Goal: Task Accomplishment & Management: Manage account settings

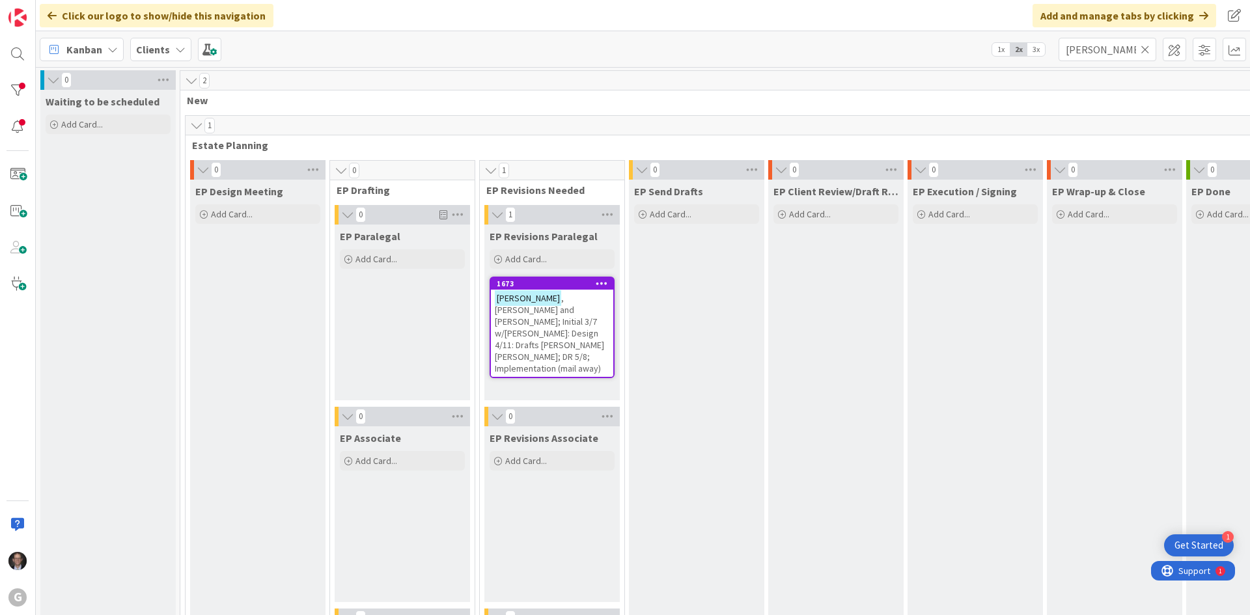
click at [553, 317] on span ", [PERSON_NAME] and [PERSON_NAME]; Initial 3/7 w/[PERSON_NAME]: Design 4/11: Dr…" at bounding box center [549, 333] width 109 height 82
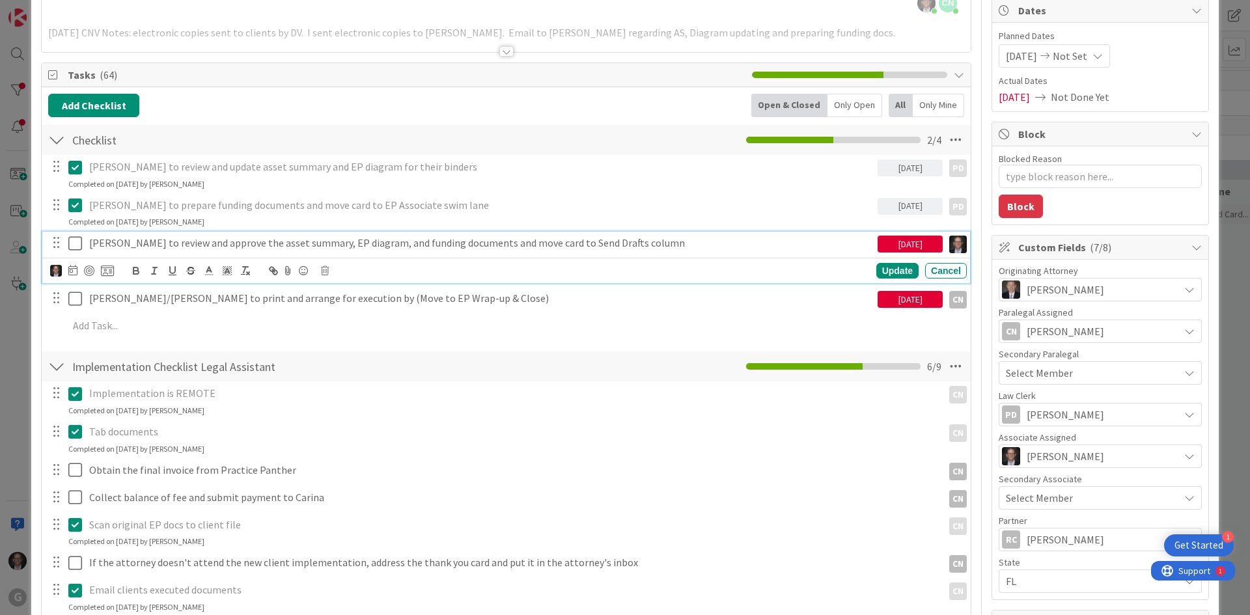
click at [75, 242] on icon at bounding box center [75, 244] width 14 height 16
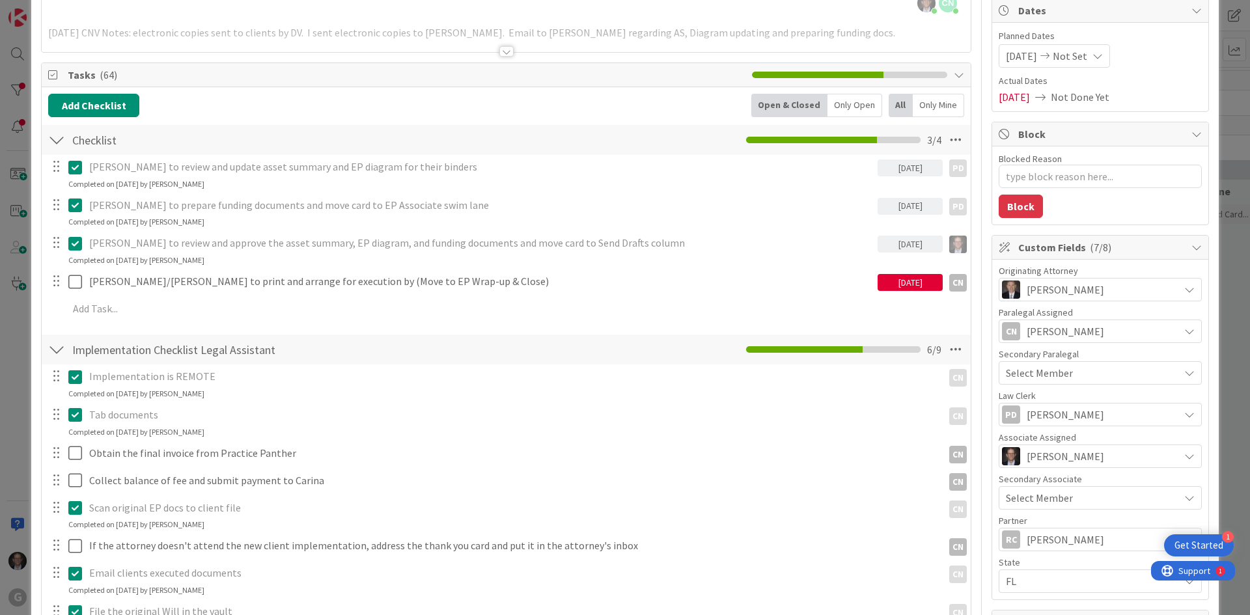
type textarea "x"
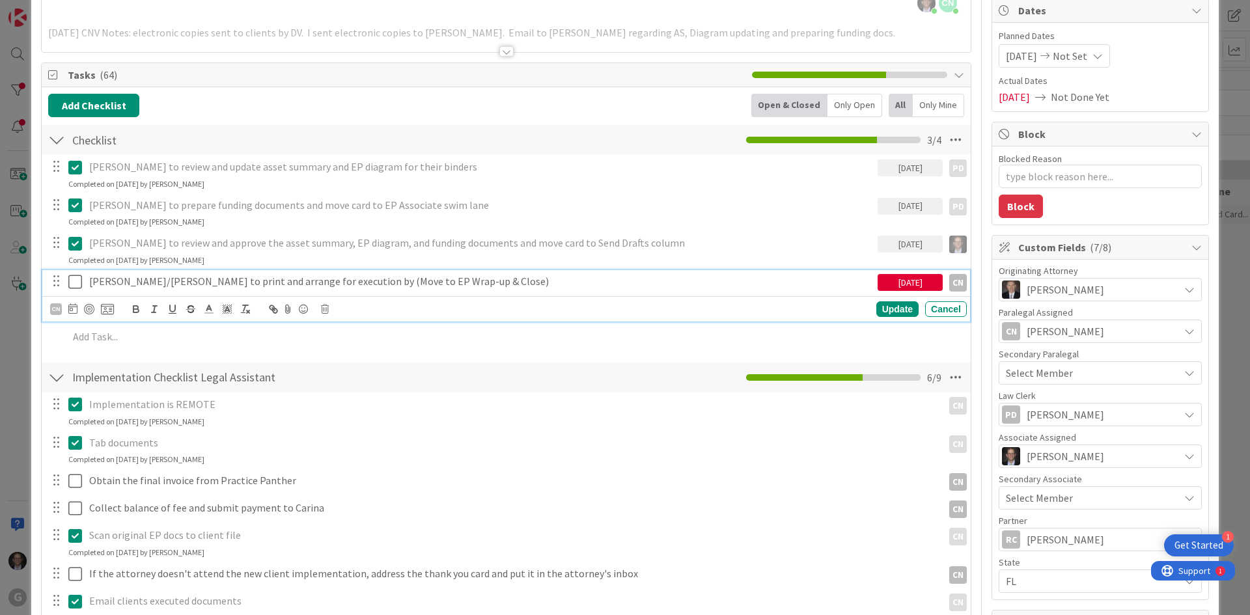
click at [216, 287] on p "[PERSON_NAME]/[PERSON_NAME] to print and arrange for execution by (Move to EP W…" at bounding box center [480, 281] width 783 height 15
click at [882, 312] on div "Update" at bounding box center [898, 310] width 42 height 16
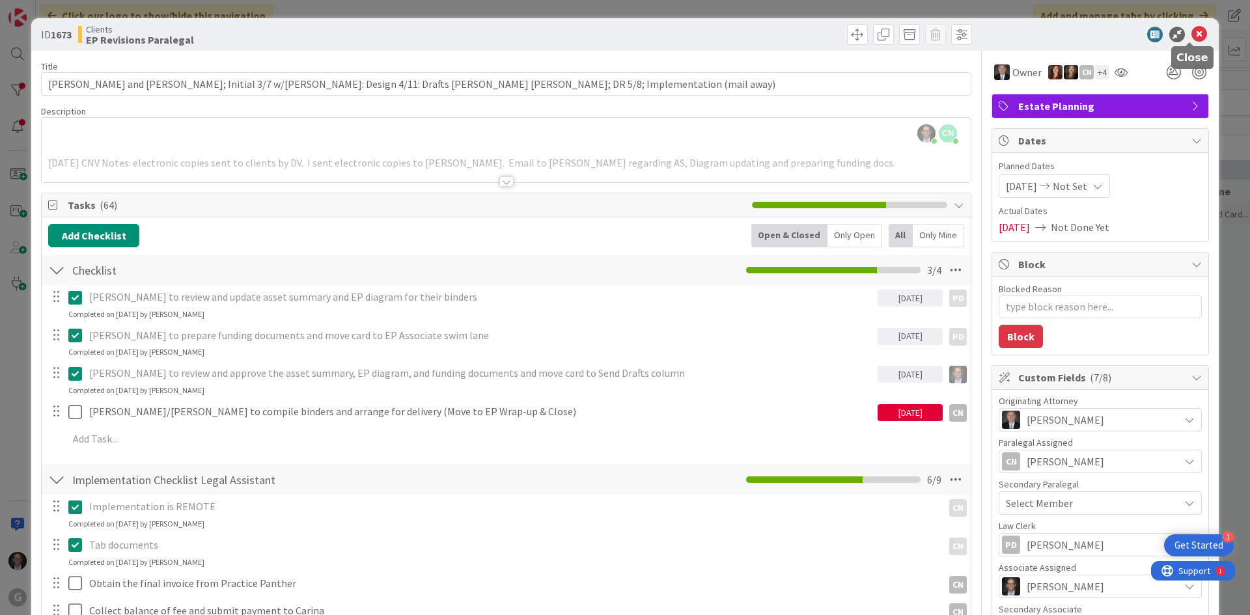
click at [942, 31] on icon at bounding box center [1200, 35] width 16 height 16
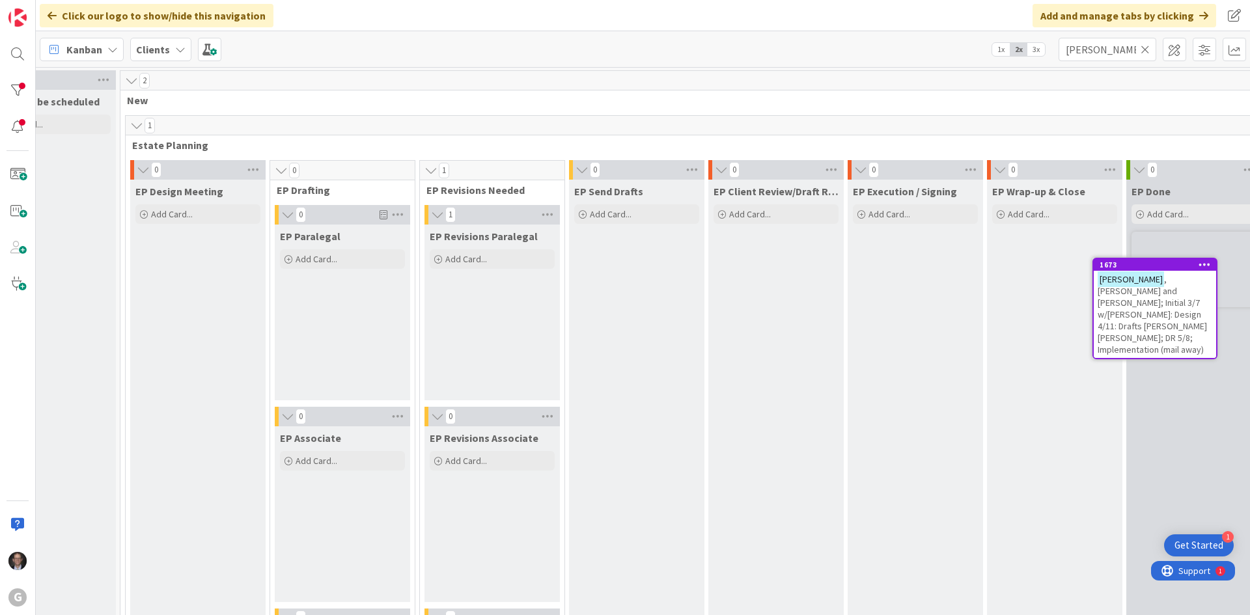
scroll to position [0, 93]
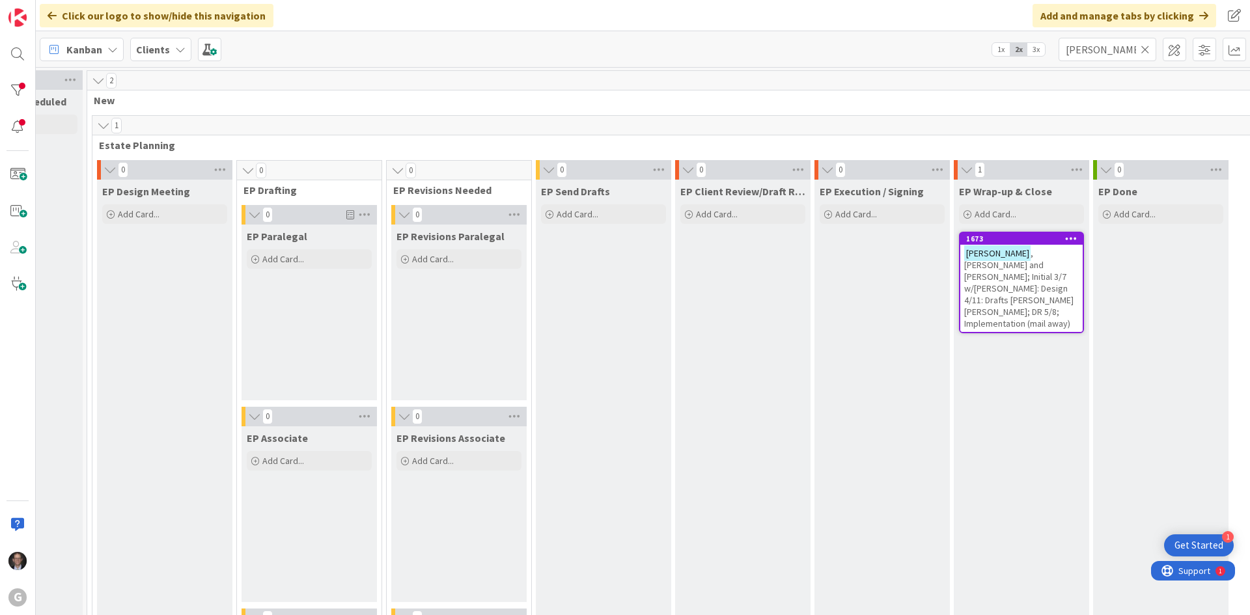
click at [942, 259] on span ", [PERSON_NAME] and [PERSON_NAME]; Initial 3/7 w/[PERSON_NAME]: Design 4/11: Dr…" at bounding box center [1019, 288] width 109 height 82
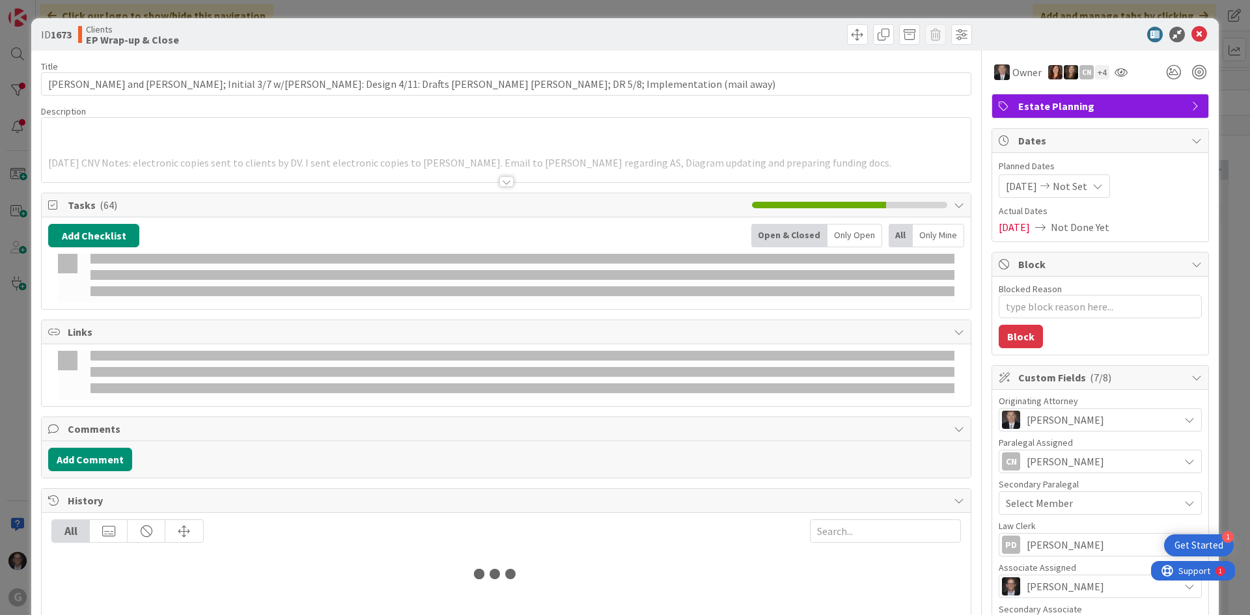
type textarea "x"
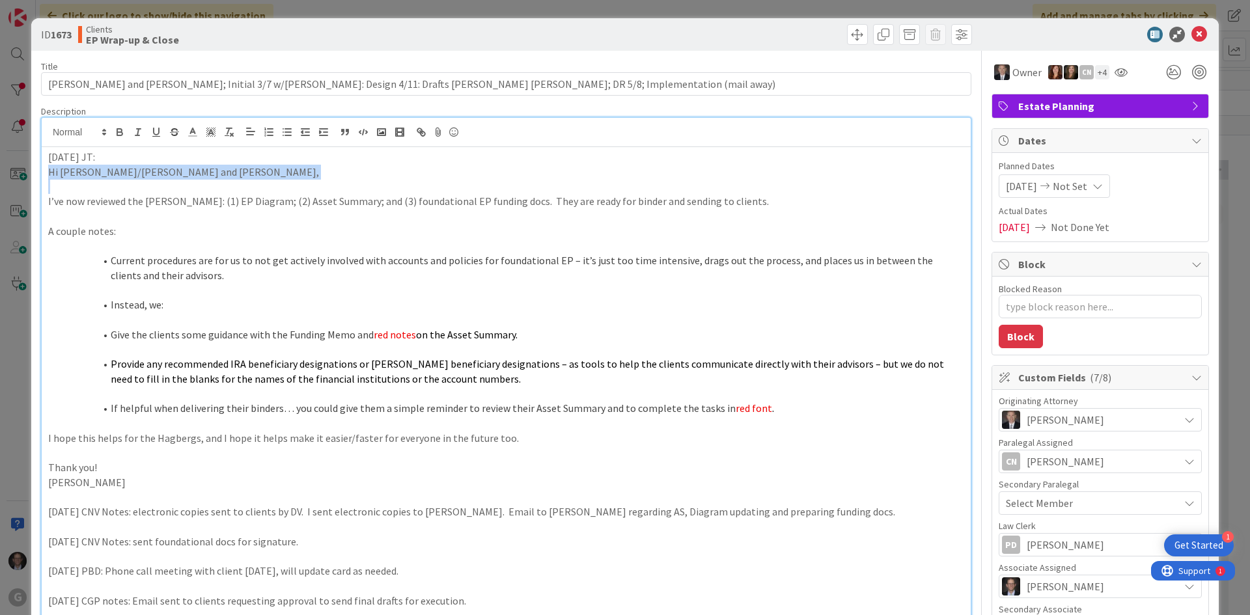
drag, startPoint x: 48, startPoint y: 171, endPoint x: 270, endPoint y: 181, distance: 222.3
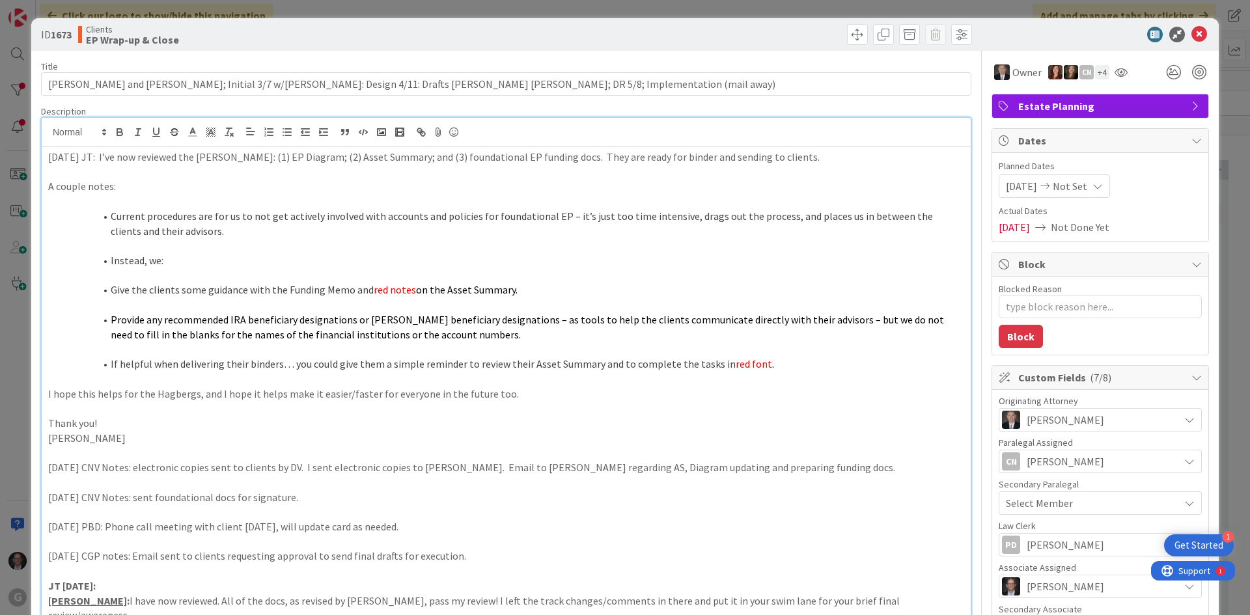
click at [113, 215] on li "Current procedures are for us to not get actively involved with accounts and po…" at bounding box center [514, 223] width 901 height 29
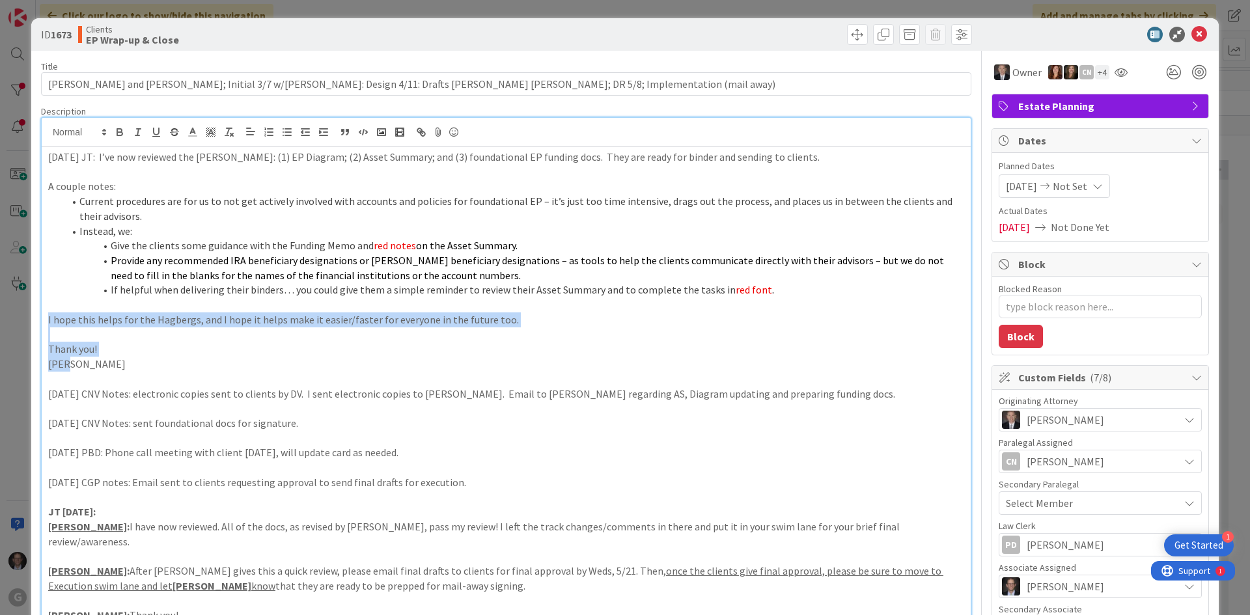
drag, startPoint x: 47, startPoint y: 321, endPoint x: 199, endPoint y: 362, distance: 157.2
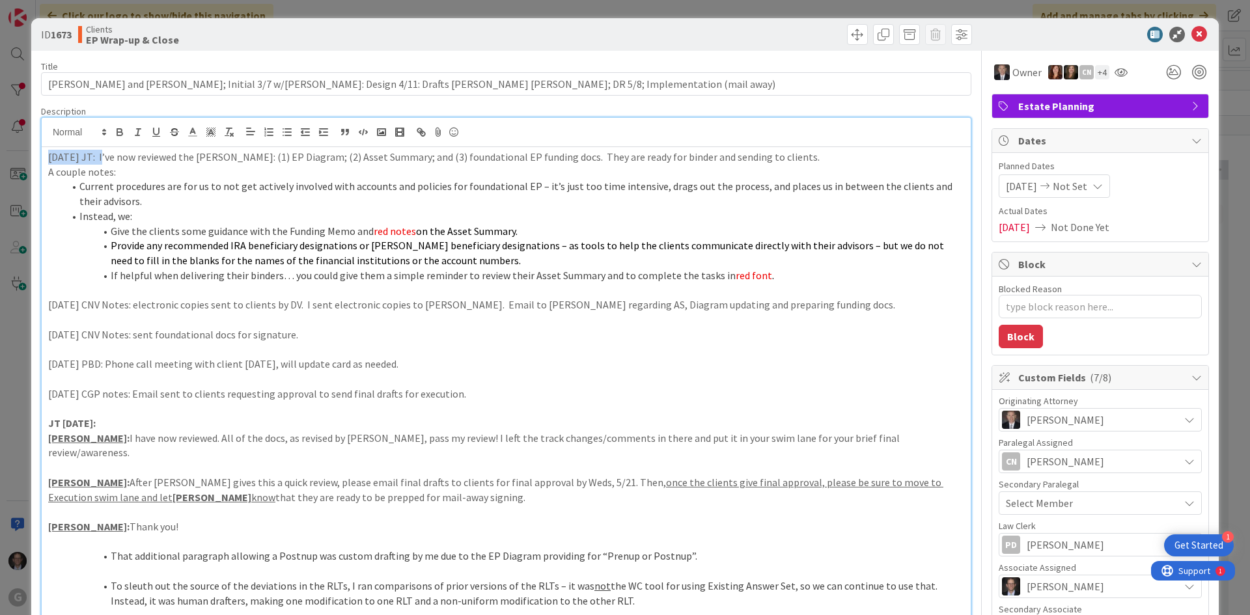
drag, startPoint x: 47, startPoint y: 158, endPoint x: 102, endPoint y: 154, distance: 54.8
click at [122, 131] on icon "button" at bounding box center [119, 130] width 5 height 3
type textarea "x"
drag, startPoint x: 1189, startPoint y: 35, endPoint x: 1180, endPoint y: 40, distance: 10.8
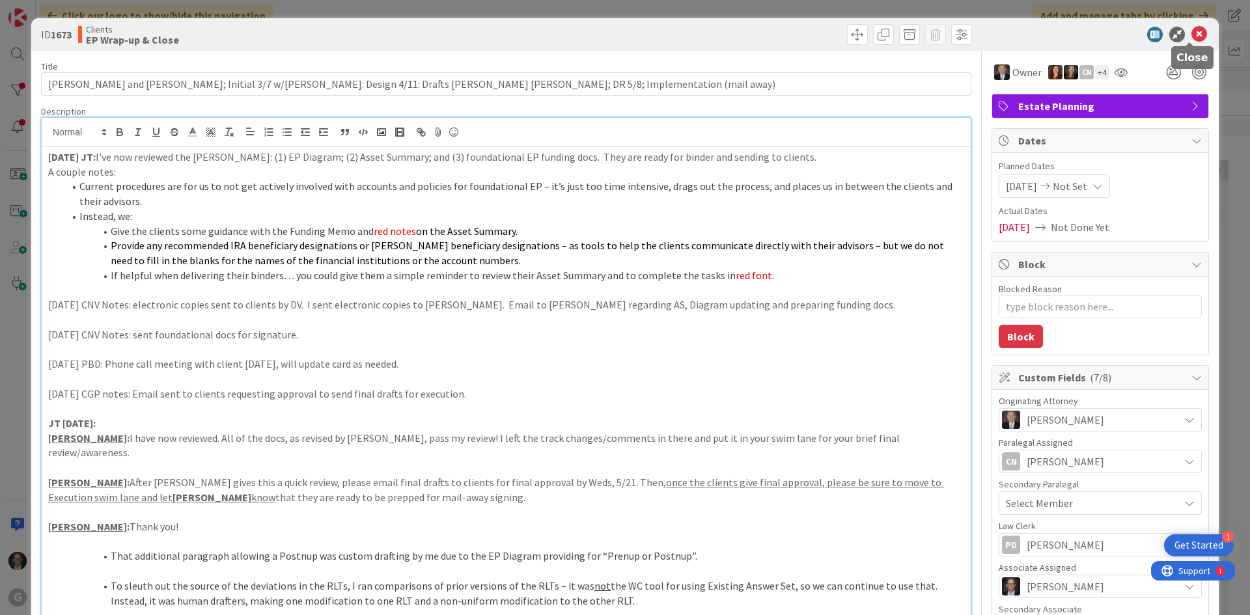
click at [942, 35] on icon at bounding box center [1200, 35] width 16 height 16
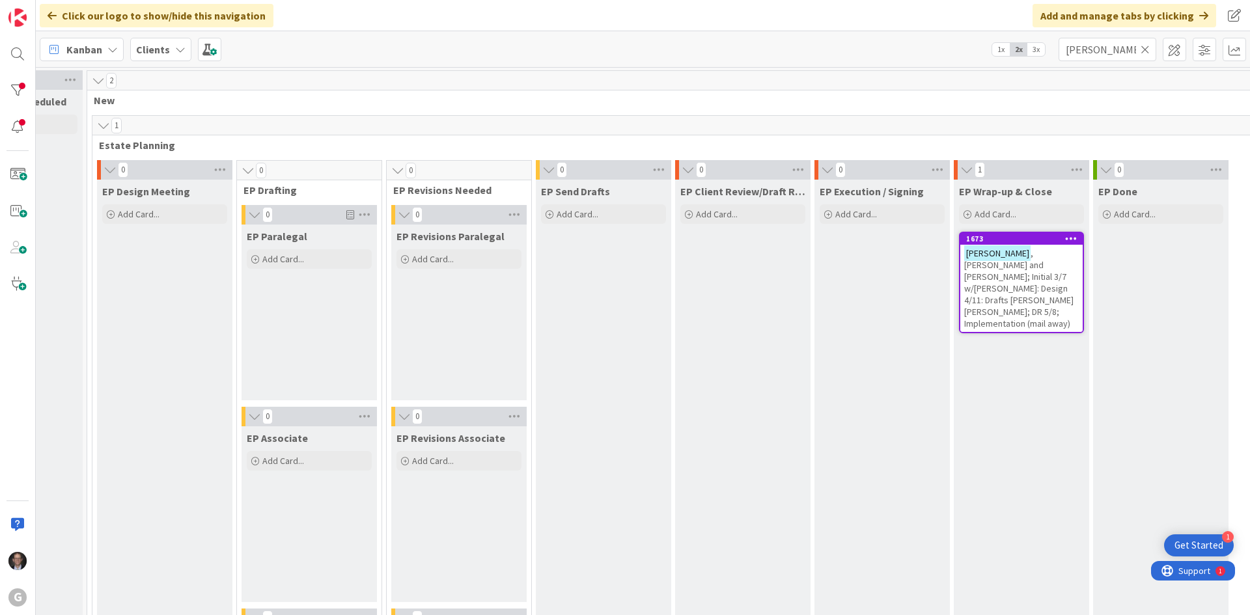
click at [942, 49] on icon at bounding box center [1145, 50] width 9 height 12
click at [942, 48] on input "text" at bounding box center [1108, 49] width 98 height 23
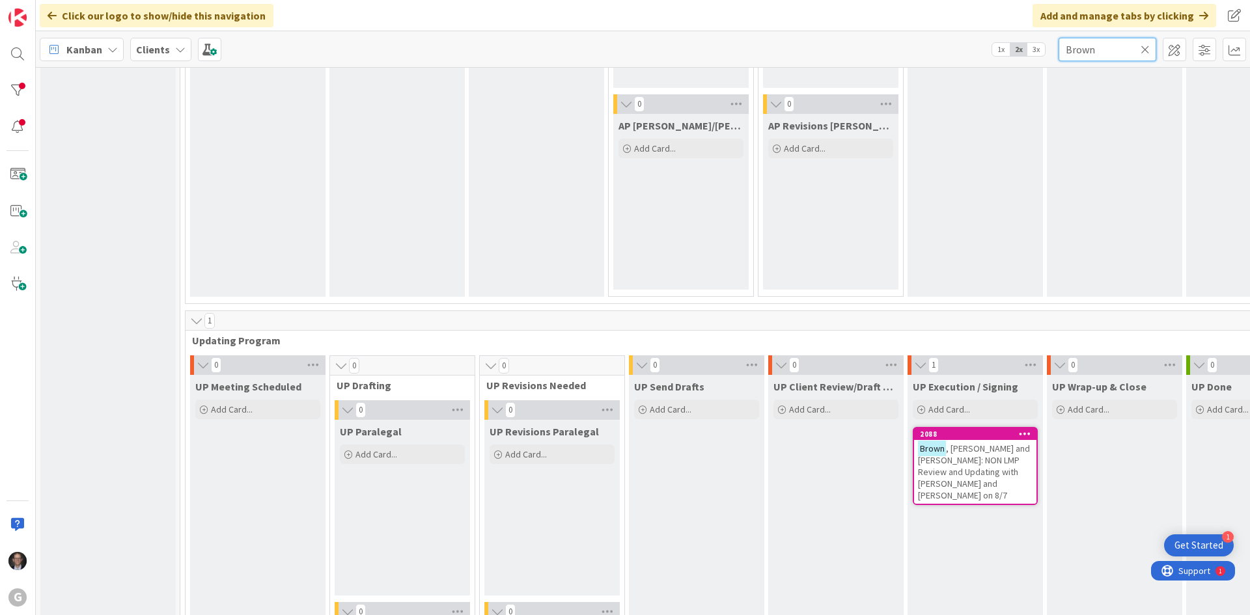
scroll to position [1824, 0]
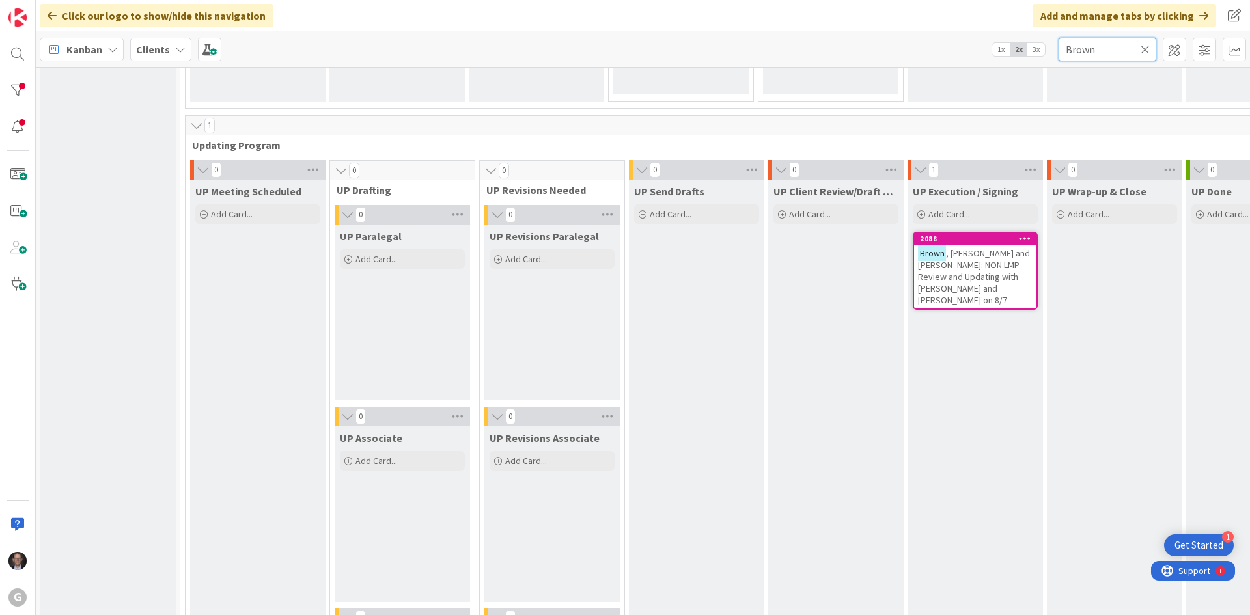
type input "Brown"
click at [942, 278] on span ", [PERSON_NAME] and [PERSON_NAME]: NON LMP Review and Updating with [PERSON_NAM…" at bounding box center [974, 276] width 112 height 59
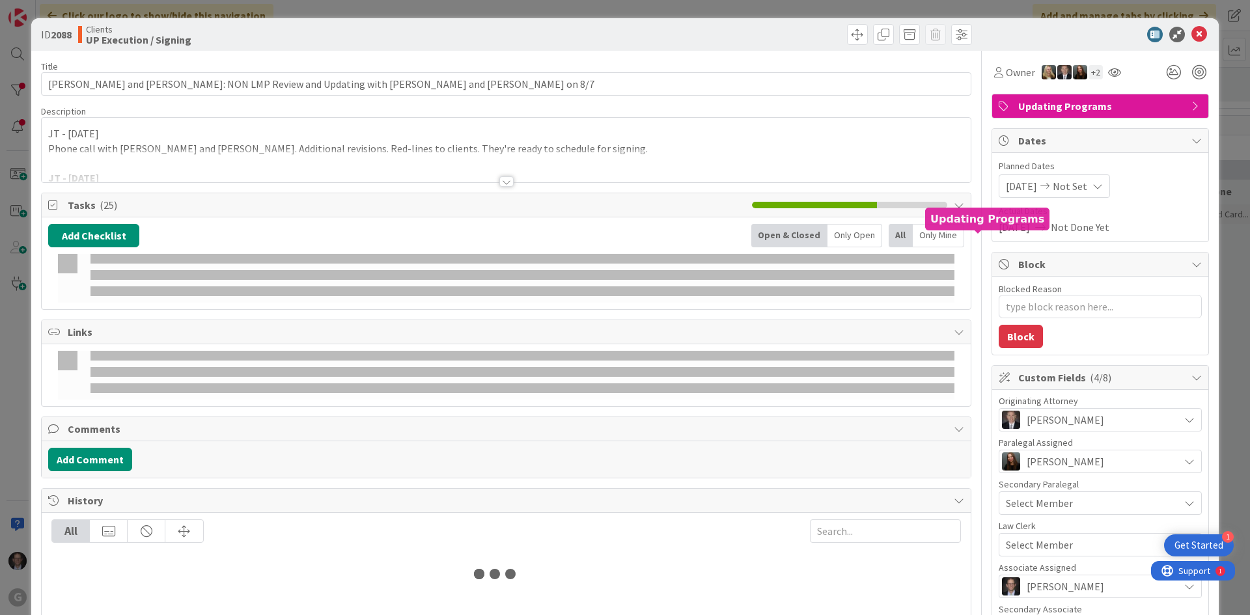
type textarea "x"
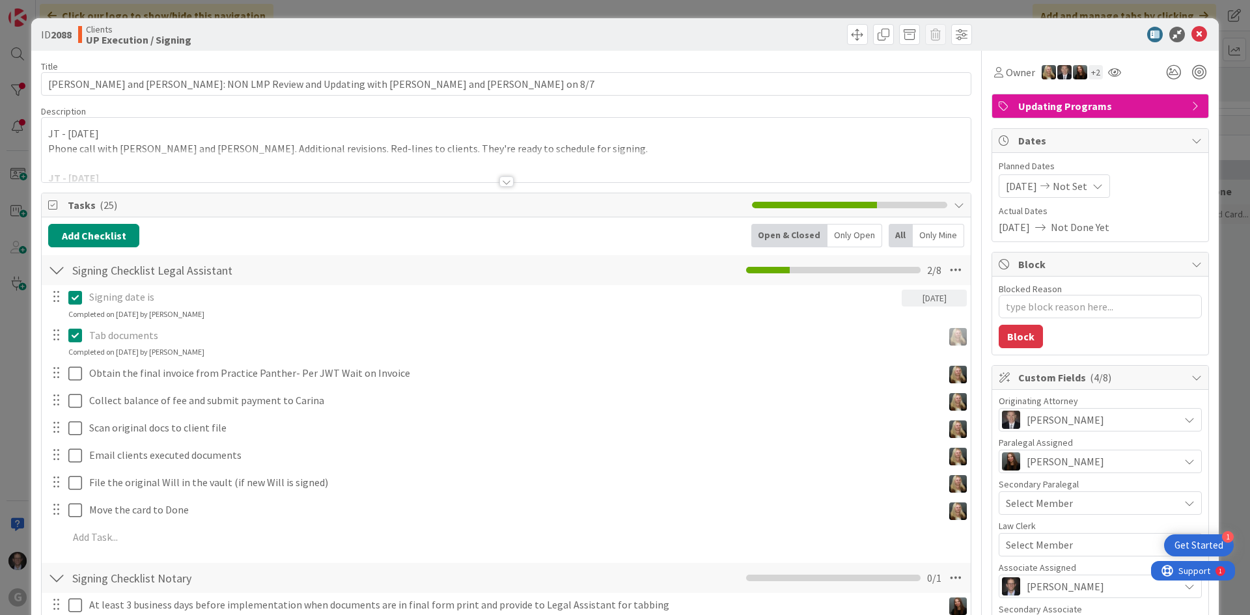
click at [505, 182] on div at bounding box center [507, 181] width 14 height 10
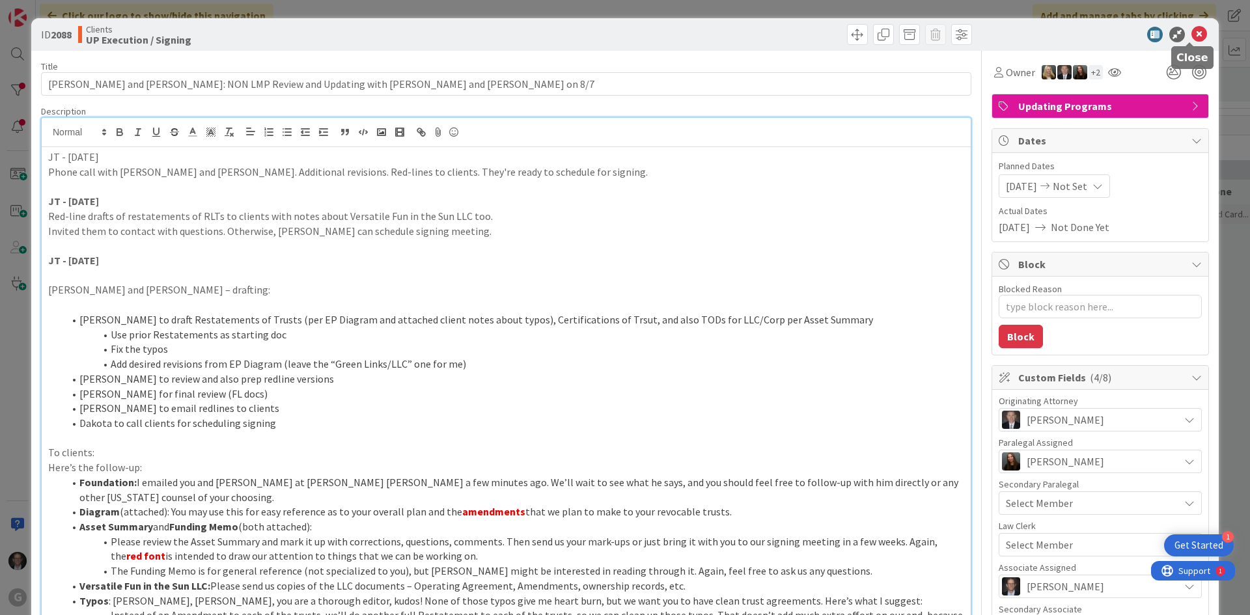
click at [942, 31] on icon at bounding box center [1200, 35] width 16 height 16
